Goal: Find specific page/section: Find specific page/section

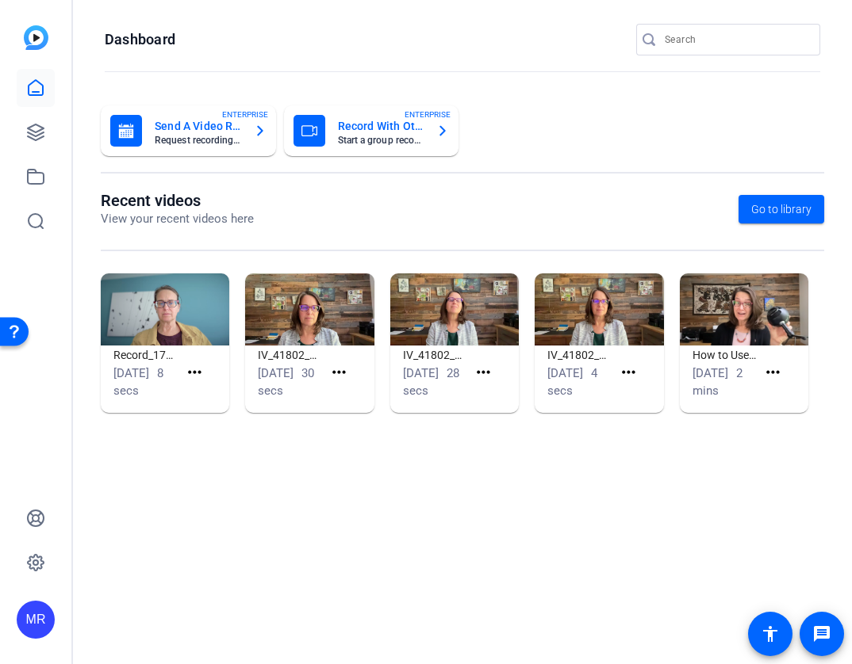
click at [702, 38] on input "Search" at bounding box center [735, 39] width 143 height 19
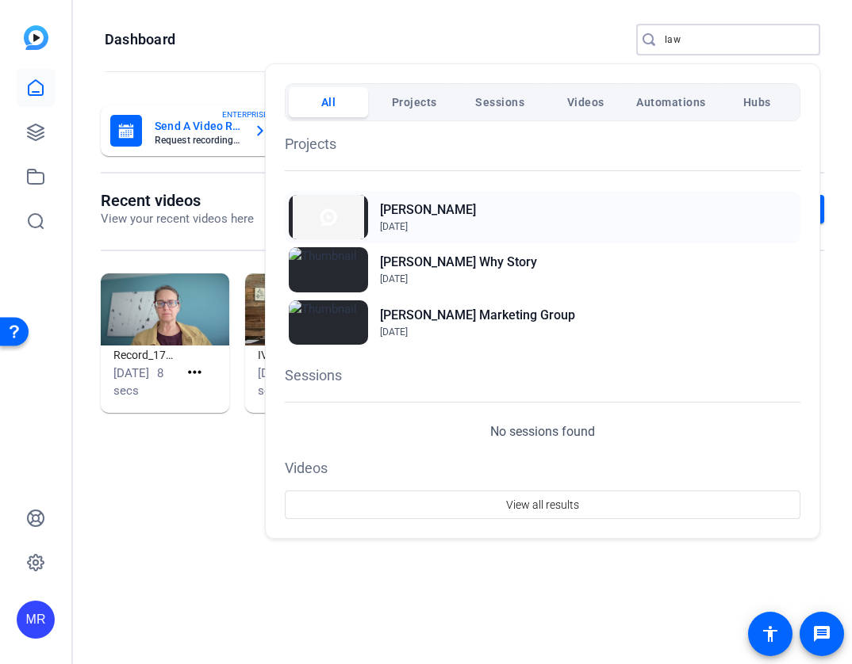
type input "law"
click at [406, 212] on h2 "[PERSON_NAME]" at bounding box center [428, 210] width 96 height 19
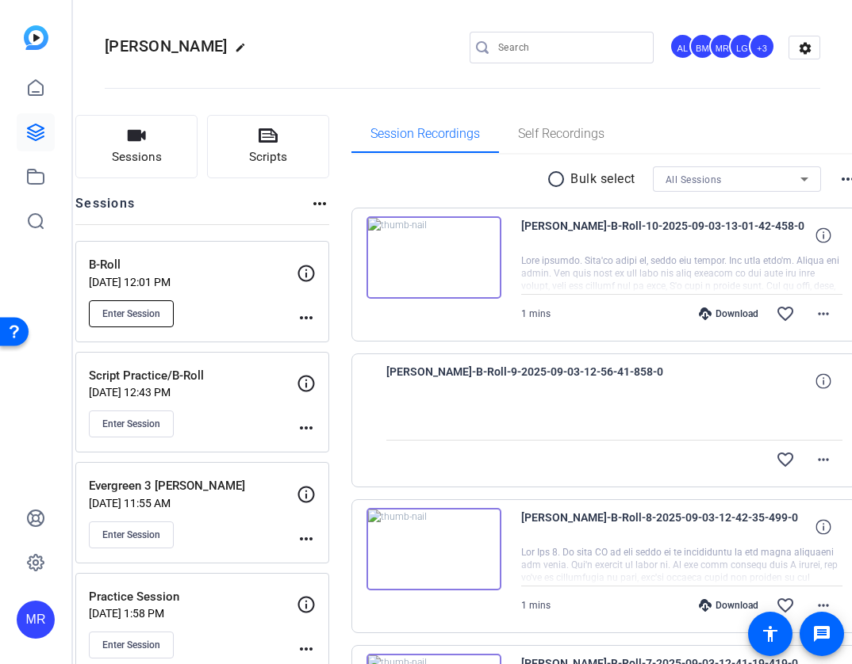
click at [159, 310] on span "Enter Session" at bounding box center [131, 314] width 58 height 13
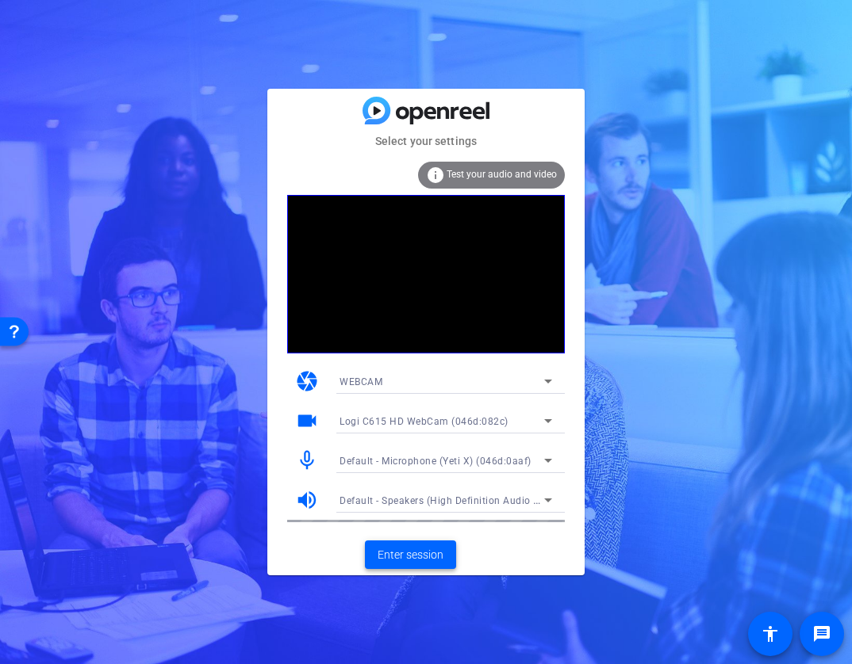
click at [433, 558] on span "Enter session" at bounding box center [410, 555] width 66 height 17
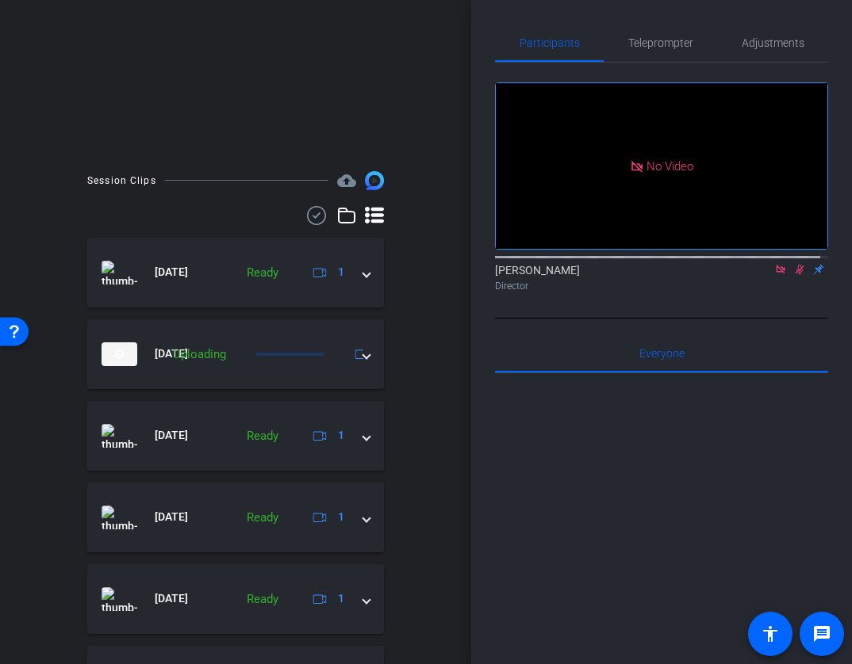
scroll to position [317, 0]
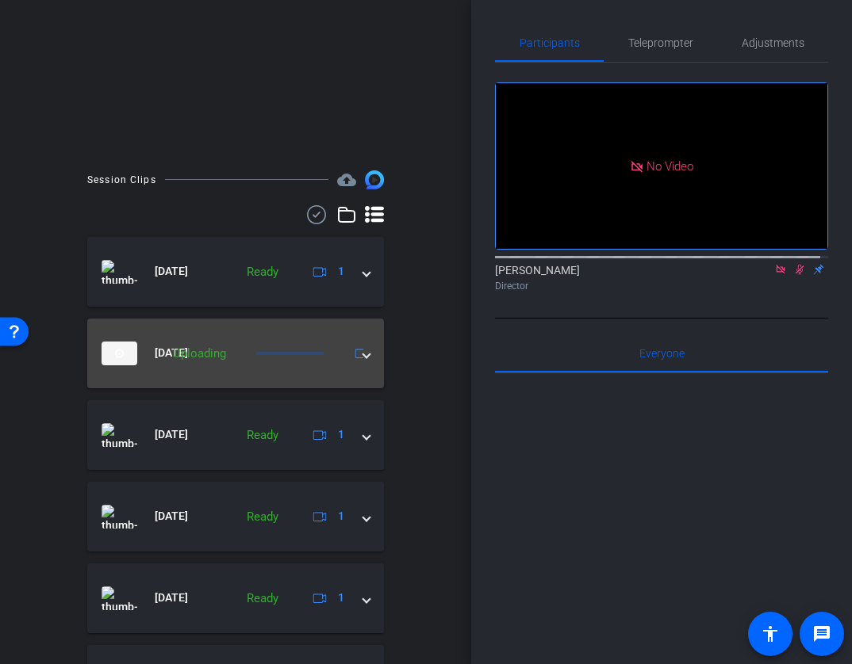
click at [363, 357] on span at bounding box center [366, 353] width 6 height 17
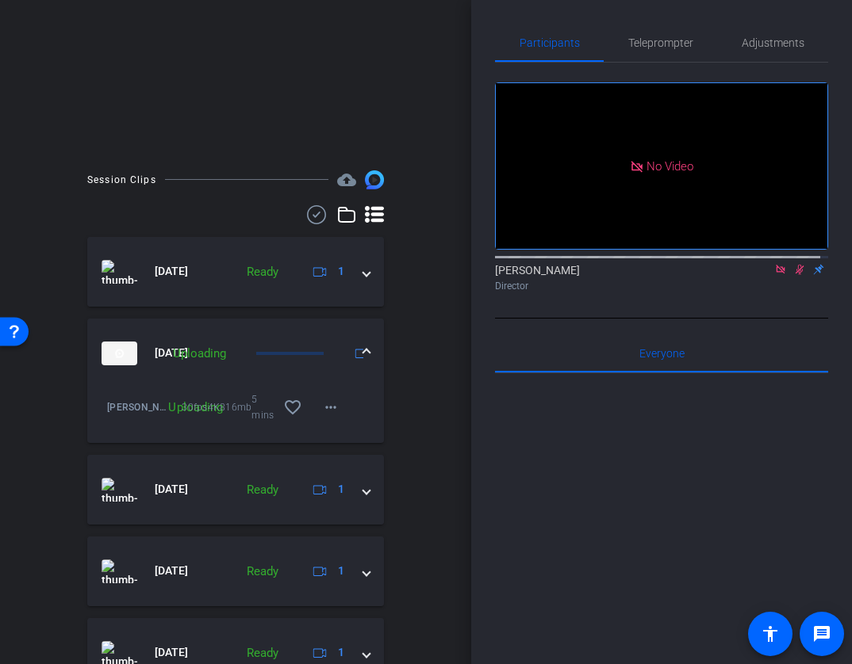
click at [363, 359] on span at bounding box center [366, 353] width 6 height 17
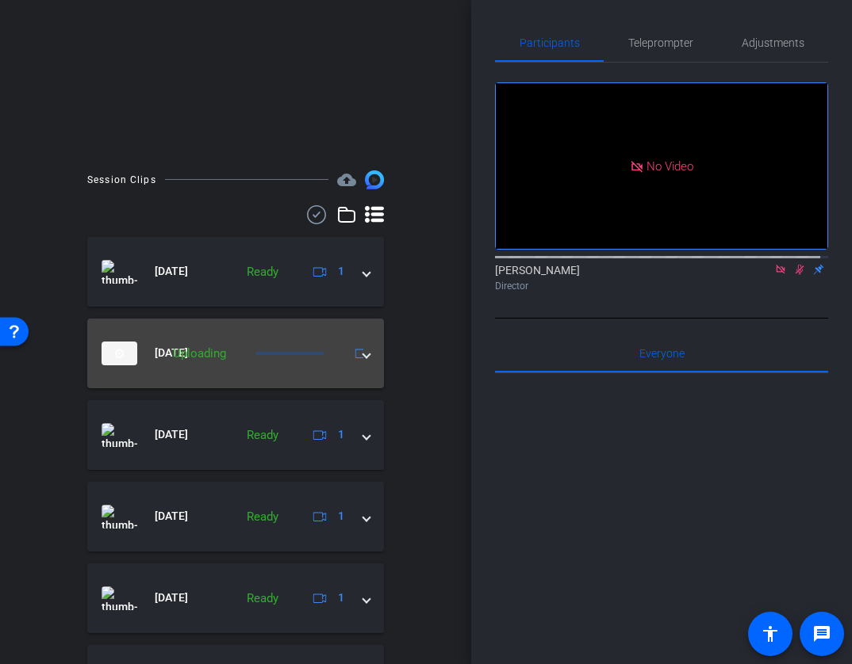
click at [363, 356] on span at bounding box center [366, 353] width 6 height 17
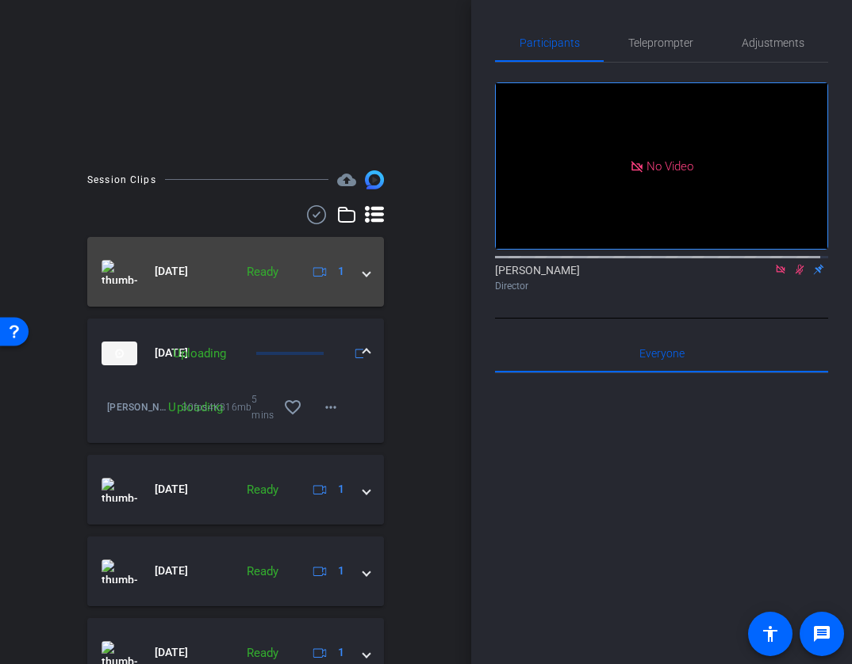
click at [359, 281] on mat-expansion-panel-header "[DATE] Ready 1" at bounding box center [235, 272] width 297 height 70
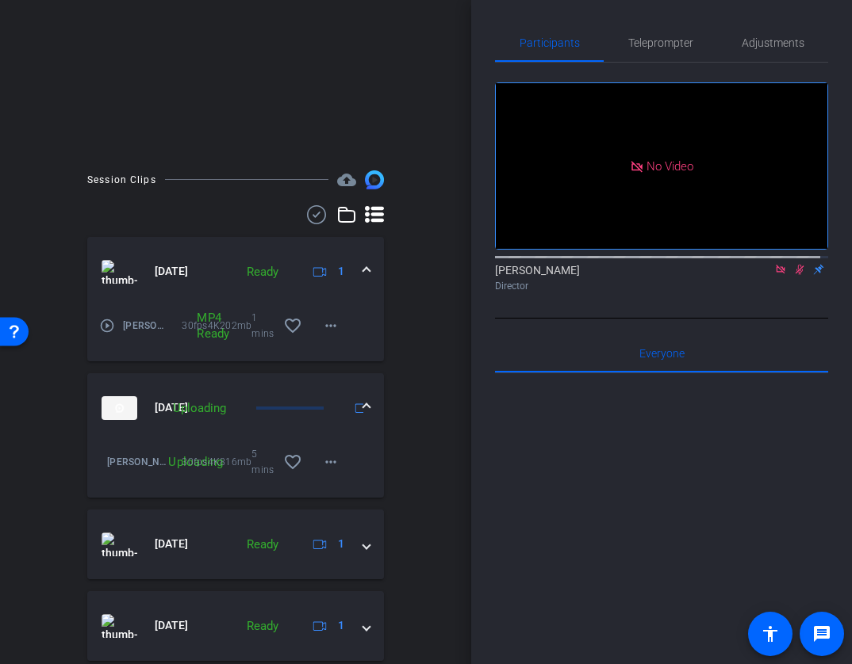
click at [360, 281] on mat-expansion-panel-header "[DATE] Ready 1" at bounding box center [235, 272] width 297 height 70
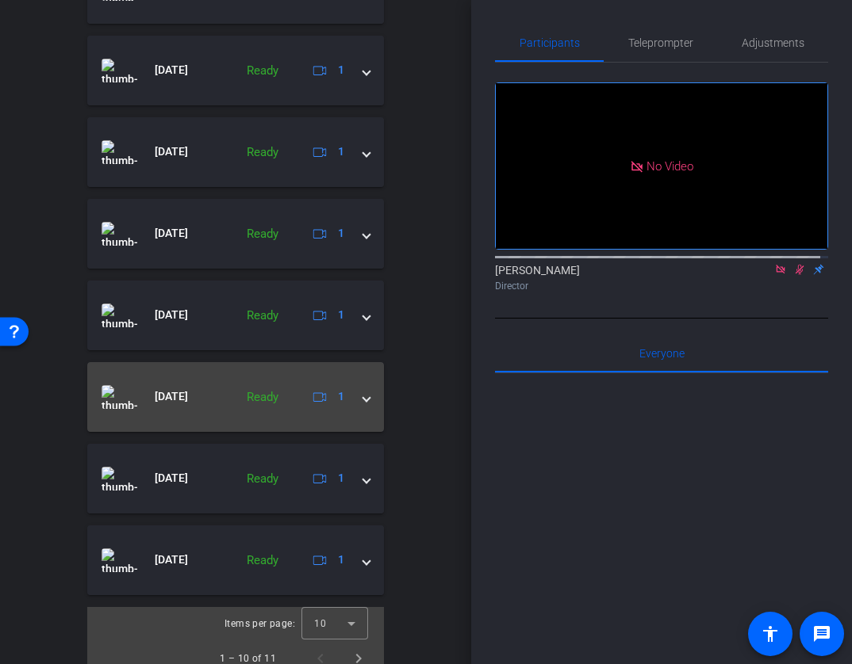
scroll to position [832, 0]
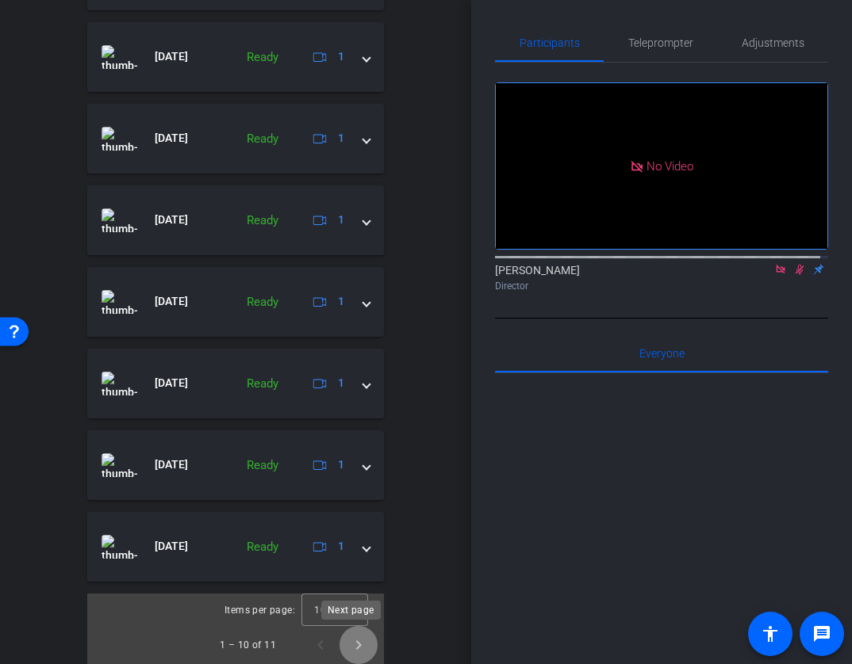
click at [350, 651] on span "Next page" at bounding box center [358, 645] width 38 height 38
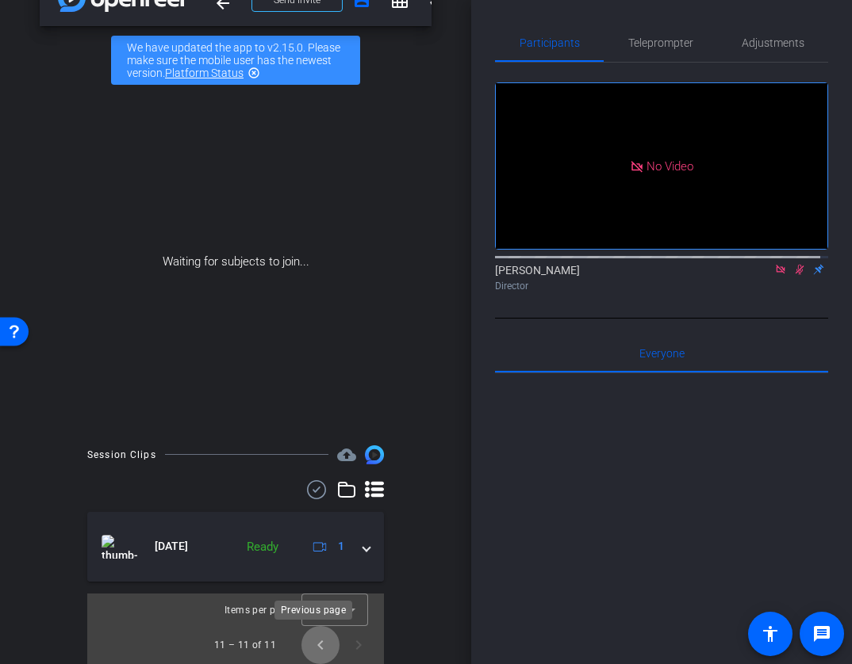
click at [318, 645] on span "Previous page" at bounding box center [320, 645] width 38 height 38
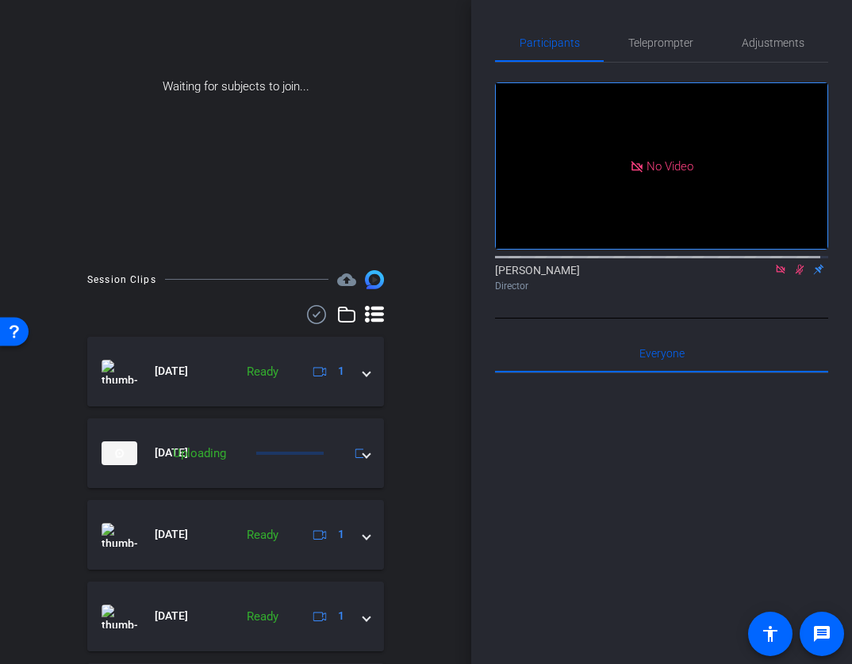
scroll to position [238, 0]
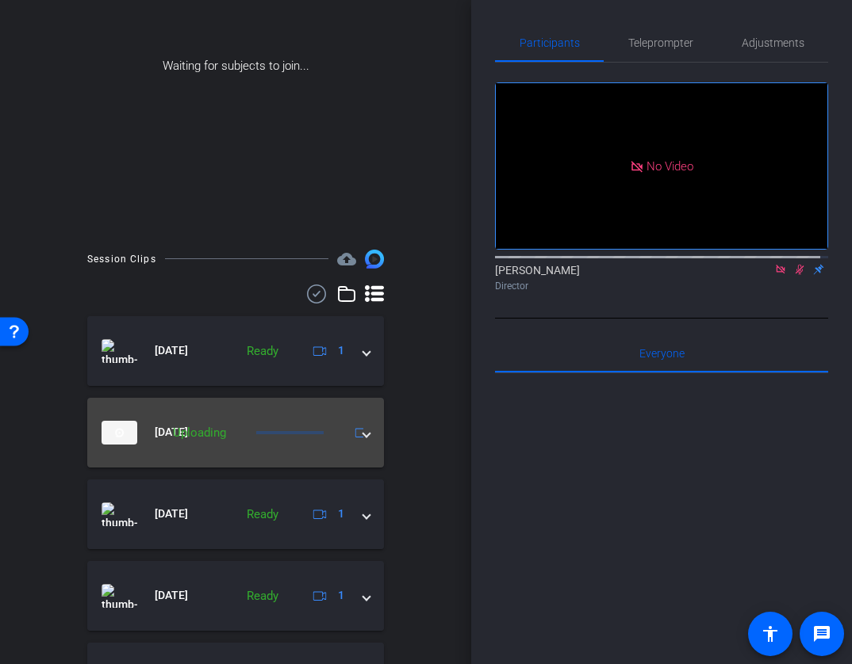
click at [363, 434] on mat-expansion-panel-header "[DATE] Uploading 1" at bounding box center [235, 433] width 297 height 70
